Goal: Task Accomplishment & Management: Use online tool/utility

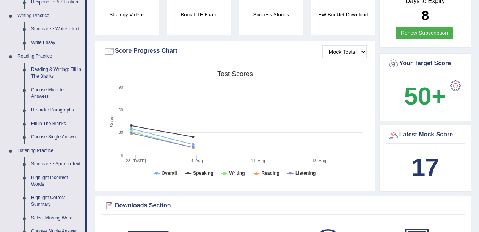
scroll to position [196, 0]
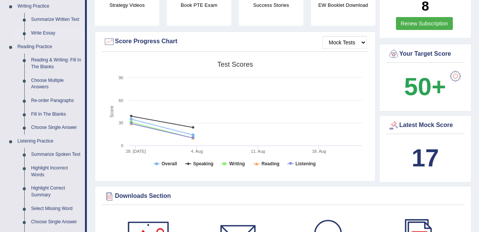
click at [49, 29] on link "Write Essay" at bounding box center [56, 34] width 57 height 14
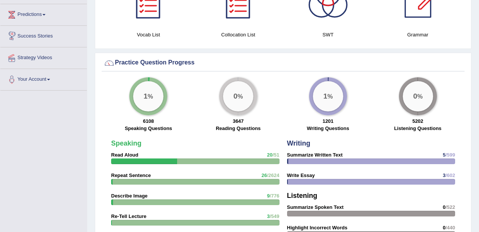
scroll to position [509, 0]
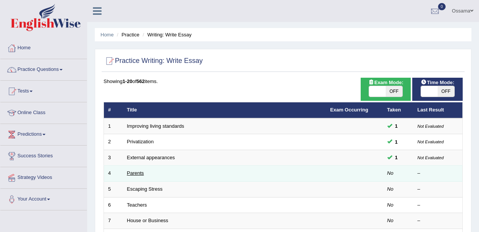
drag, startPoint x: 0, startPoint y: 0, endPoint x: 136, endPoint y: 171, distance: 218.8
click at [136, 171] on link "Parents" at bounding box center [135, 173] width 17 height 6
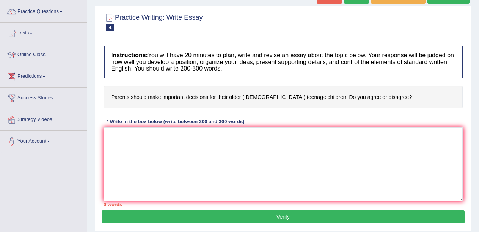
scroll to position [64, 0]
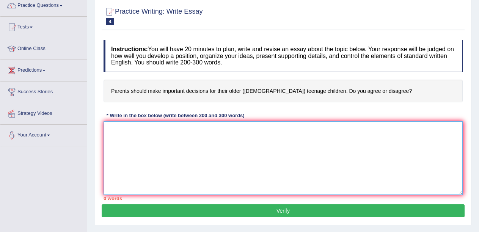
click at [270, 132] on textarea at bounding box center [283, 158] width 359 height 74
type textarea "In fact parents advices"
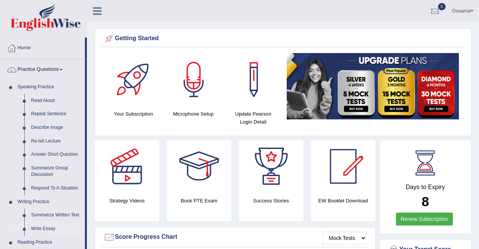
click at [36, 229] on link "Write Essay" at bounding box center [56, 229] width 57 height 14
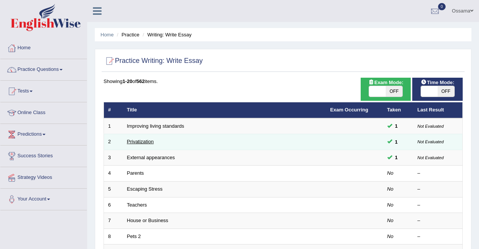
click at [143, 140] on link "Privatization" at bounding box center [140, 142] width 27 height 6
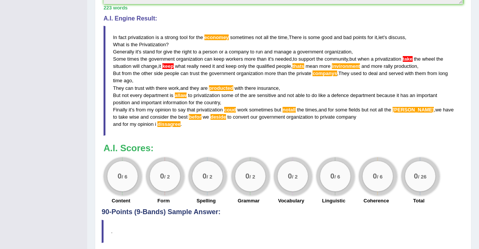
scroll to position [260, 0]
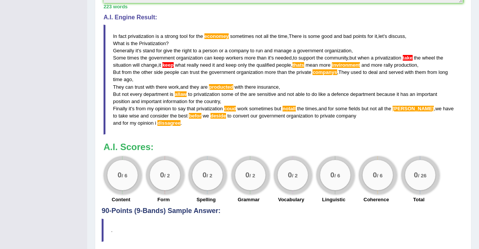
click at [350, 64] on span "invironment" at bounding box center [346, 65] width 28 height 6
click at [222, 40] on blockquote "In fact privatization is a strong tool for the economey sometimes not all the t…" at bounding box center [283, 80] width 359 height 110
click at [222, 33] on blockquote "In fact privatization is a strong tool for the economey sometimes not all the t…" at bounding box center [283, 80] width 359 height 110
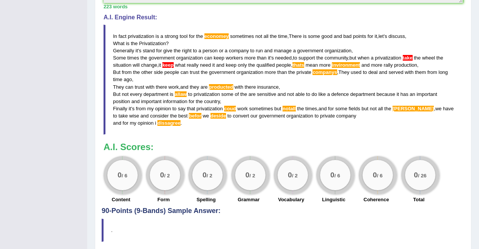
click at [222, 33] on blockquote "In fact privatization is a strong tool for the economey sometimes not all the t…" at bounding box center [283, 80] width 359 height 110
drag, startPoint x: 189, startPoint y: 127, endPoint x: 154, endPoint y: 103, distance: 41.5
click at [154, 103] on blockquote "In fact privatization is a strong tool for the economey sometimes not all the t…" at bounding box center [283, 80] width 359 height 110
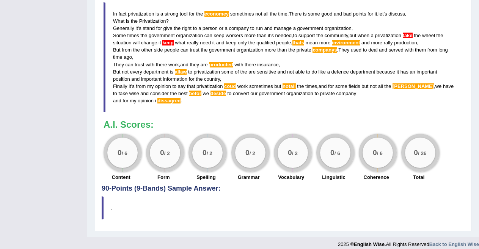
scroll to position [289, 0]
